Goal: Find specific page/section: Find specific page/section

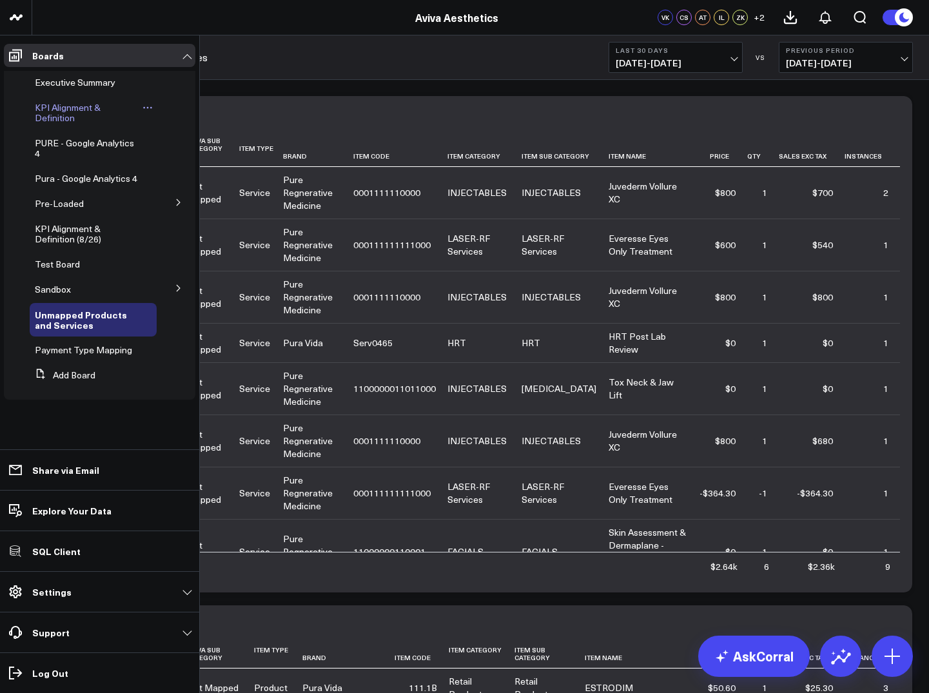
click at [48, 117] on span "KPI Alignment & Definition" at bounding box center [68, 112] width 66 height 23
